Goal: Use online tool/utility

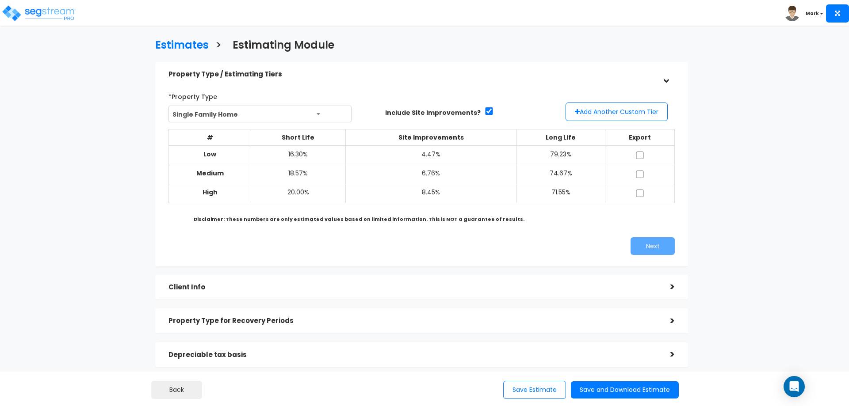
click at [246, 111] on span "Single Family Home" at bounding box center [260, 114] width 182 height 17
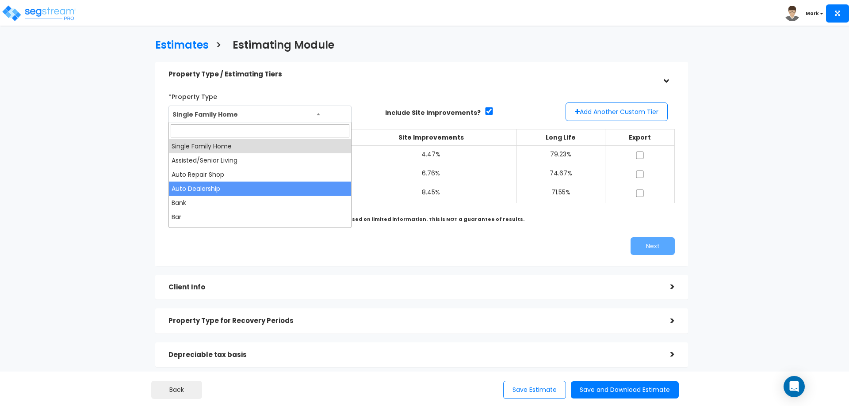
select select "105"
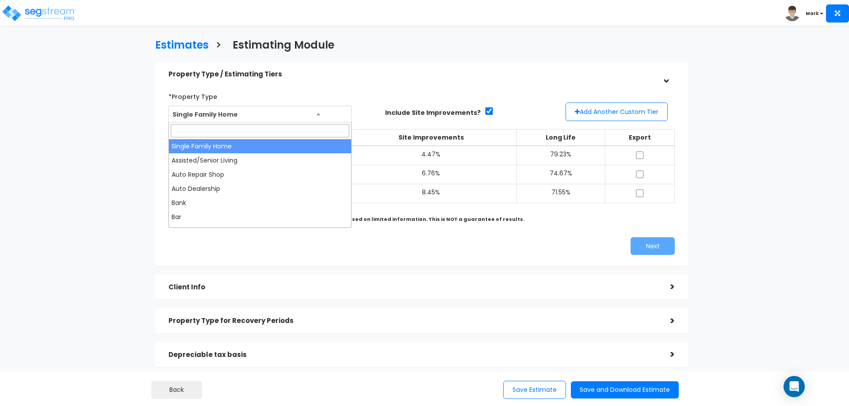
click at [274, 108] on span "Single Family Home" at bounding box center [260, 114] width 182 height 17
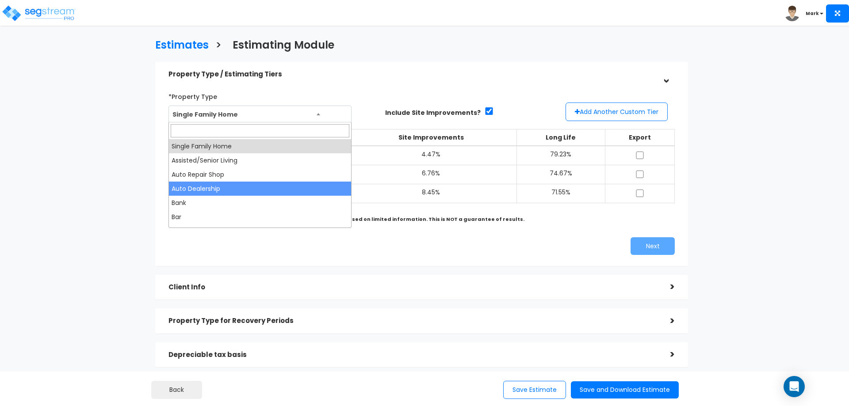
select select "105"
